Goal: Transaction & Acquisition: Purchase product/service

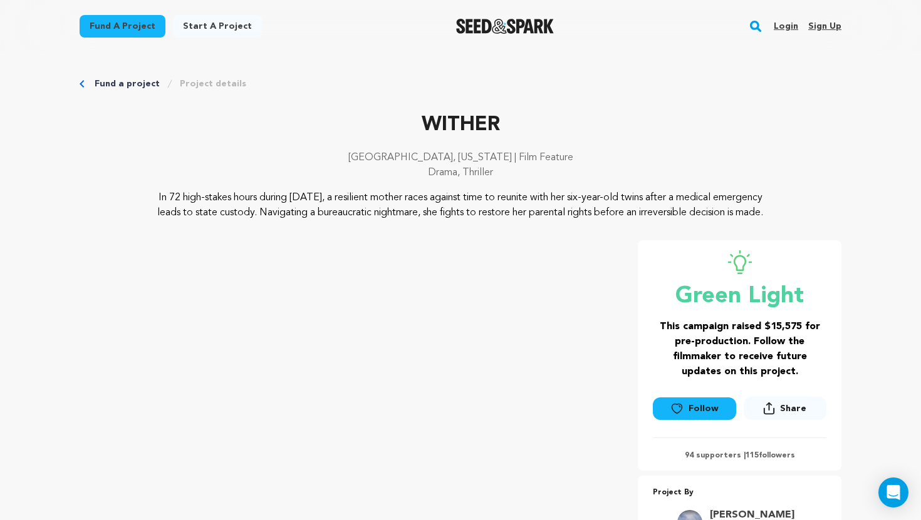
click at [782, 25] on link "Login" at bounding box center [786, 26] width 24 height 20
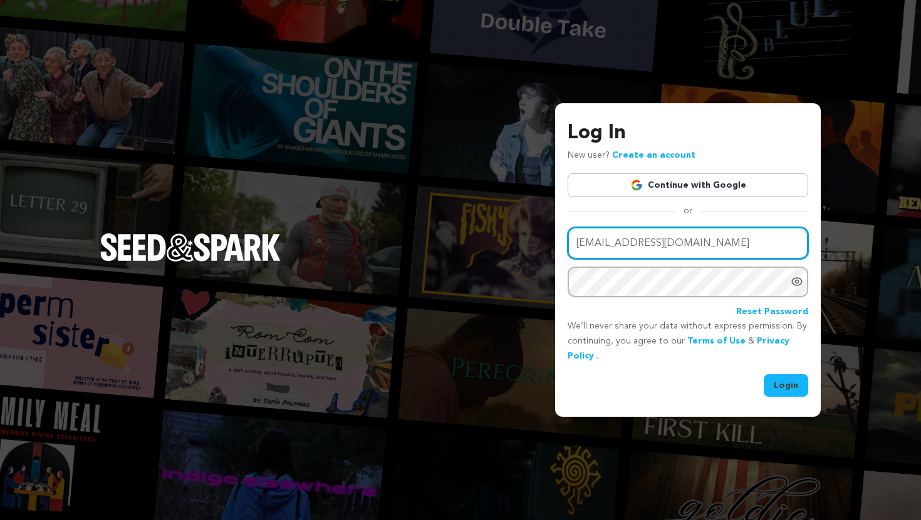
click at [614, 246] on input "moniquetcurry@gmail.com" at bounding box center [687, 243] width 241 height 32
type input "mcurry610@gmail.com"
click at [764, 375] on button "Login" at bounding box center [786, 386] width 44 height 23
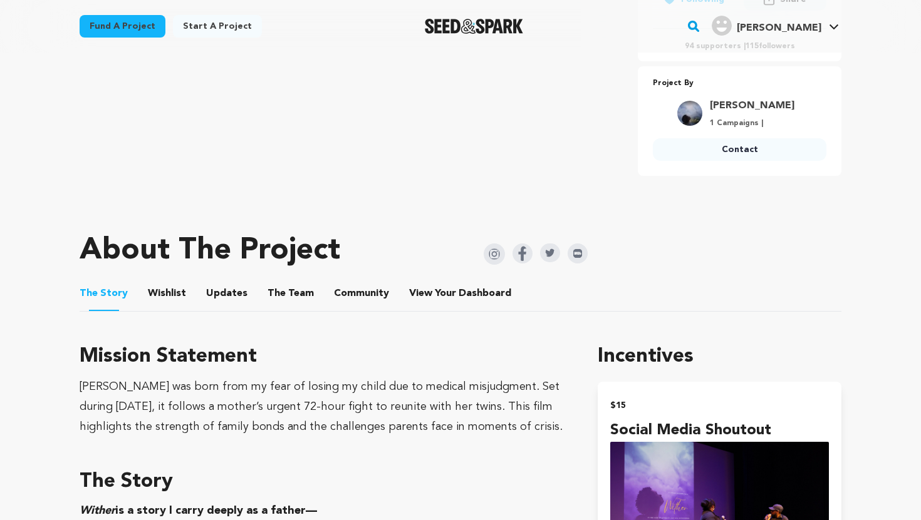
scroll to position [442, 0]
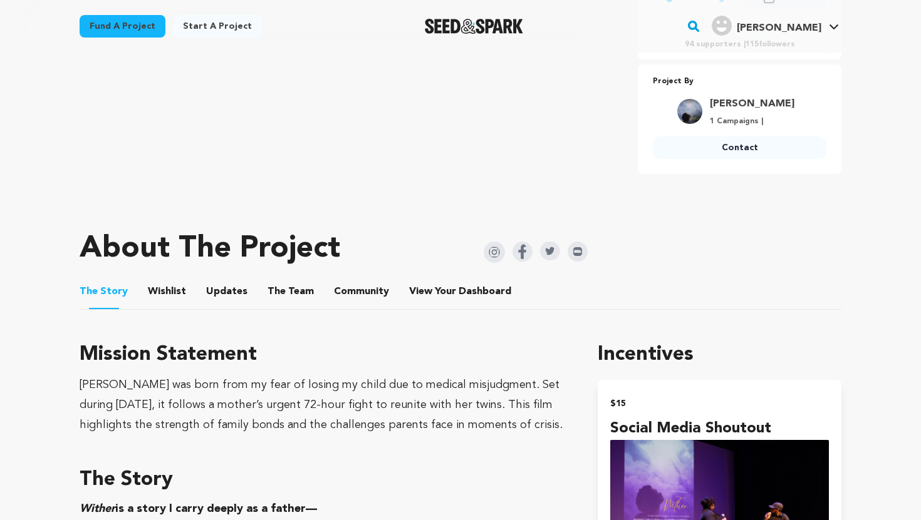
click at [289, 306] on button "The Team" at bounding box center [291, 294] width 30 height 30
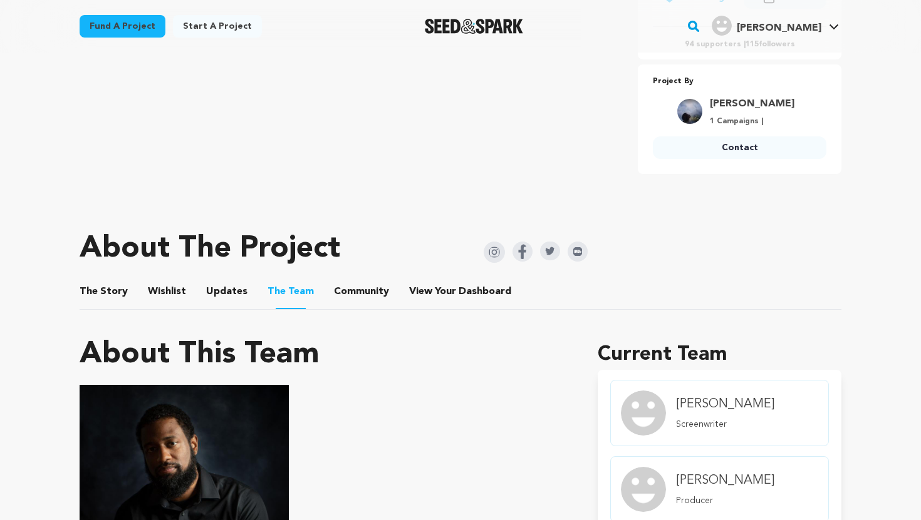
click at [360, 306] on button "Community" at bounding box center [361, 294] width 30 height 30
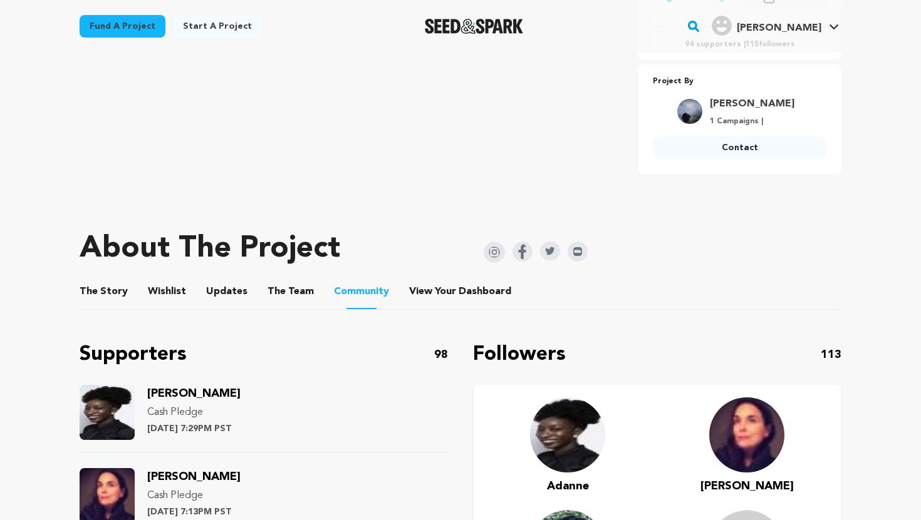
click at [295, 303] on button "The Team" at bounding box center [291, 294] width 30 height 30
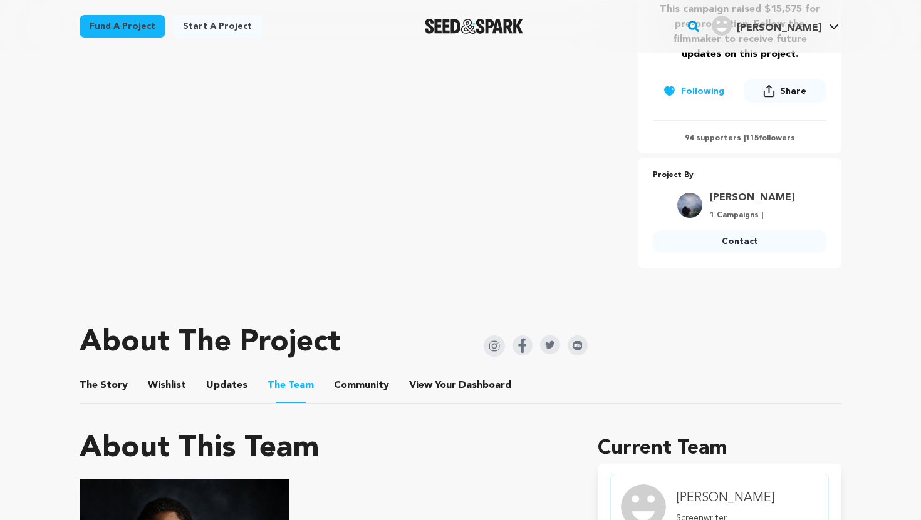
scroll to position [340, 0]
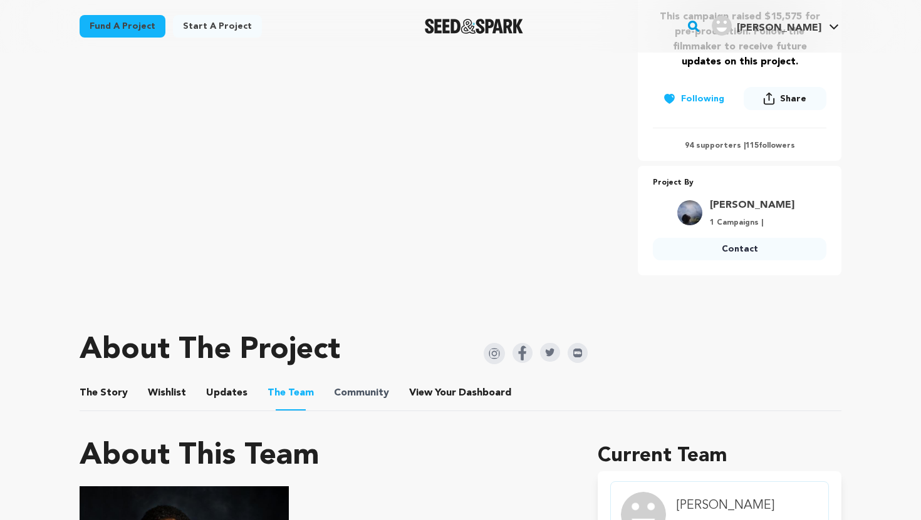
click at [372, 401] on span "Community" at bounding box center [361, 393] width 55 height 15
click at [348, 404] on button "Community" at bounding box center [361, 396] width 30 height 30
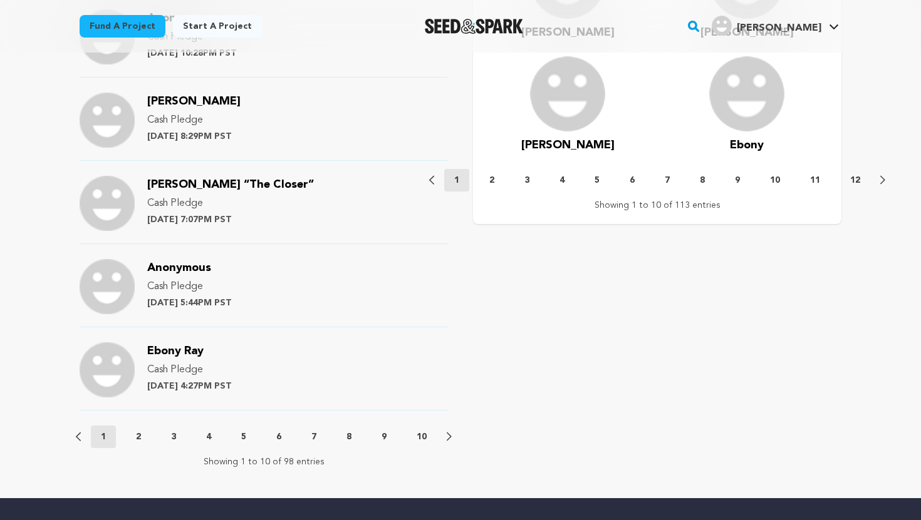
scroll to position [1236, 0]
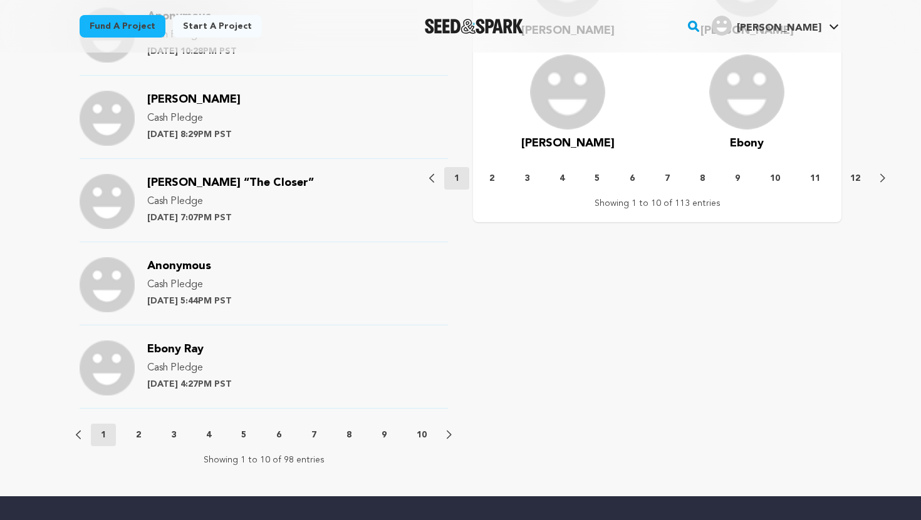
click at [418, 442] on p "10" at bounding box center [422, 435] width 10 height 13
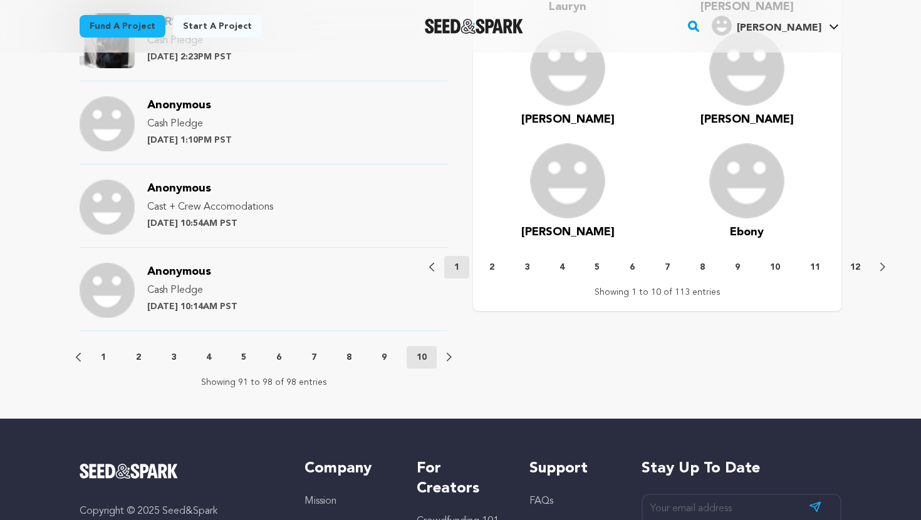
scroll to position [1152, 0]
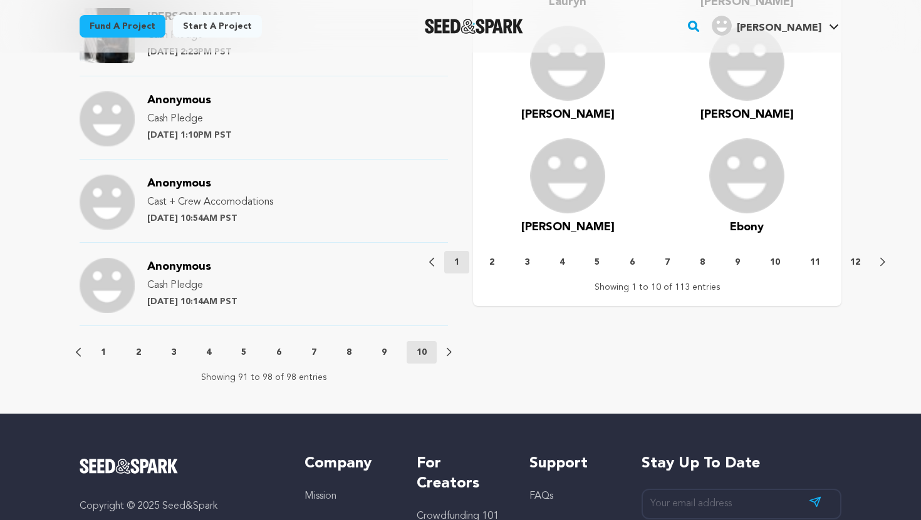
click at [384, 359] on p "9" at bounding box center [383, 352] width 5 height 13
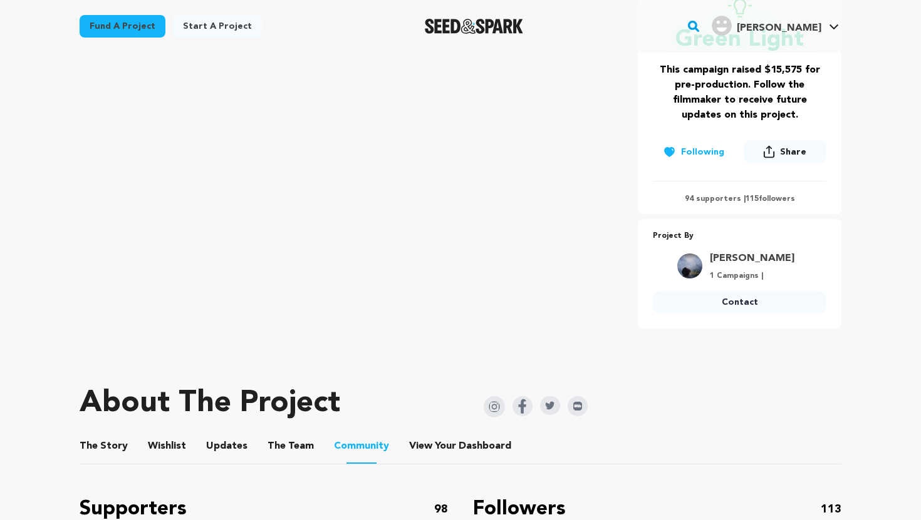
scroll to position [76, 0]
